Goal: Information Seeking & Learning: Learn about a topic

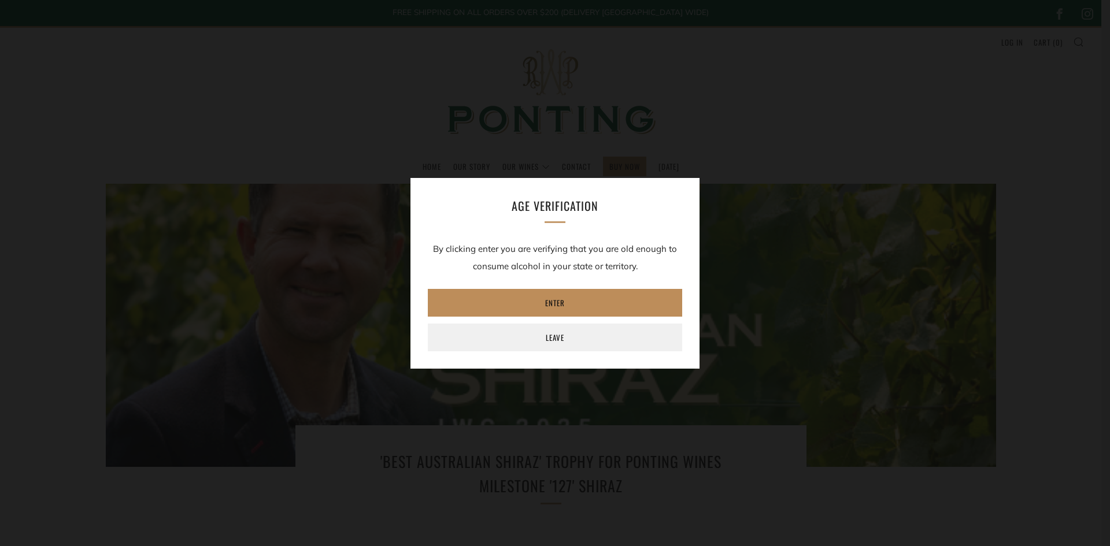
click at [559, 309] on link "Enter" at bounding box center [555, 303] width 254 height 28
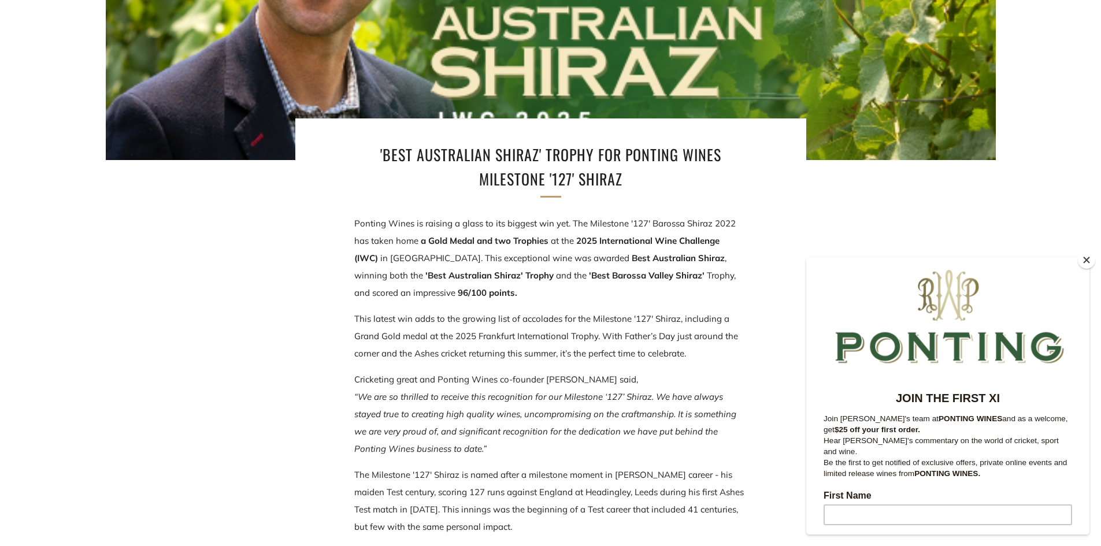
scroll to position [347, 0]
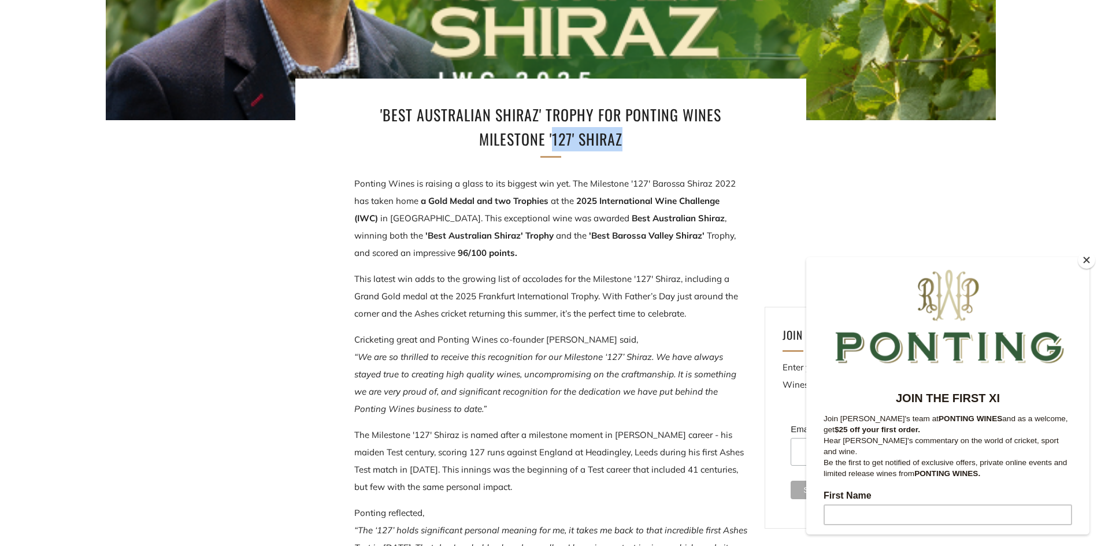
drag, startPoint x: 554, startPoint y: 138, endPoint x: 687, endPoint y: 129, distance: 133.8
click at [687, 129] on h1 "'Best Australian Shiraz' Trophy for Ponting Wines Milestone '127' Shiraz" at bounding box center [551, 127] width 382 height 48
copy h1 "127' Shiraz"
